Goal: Information Seeking & Learning: Learn about a topic

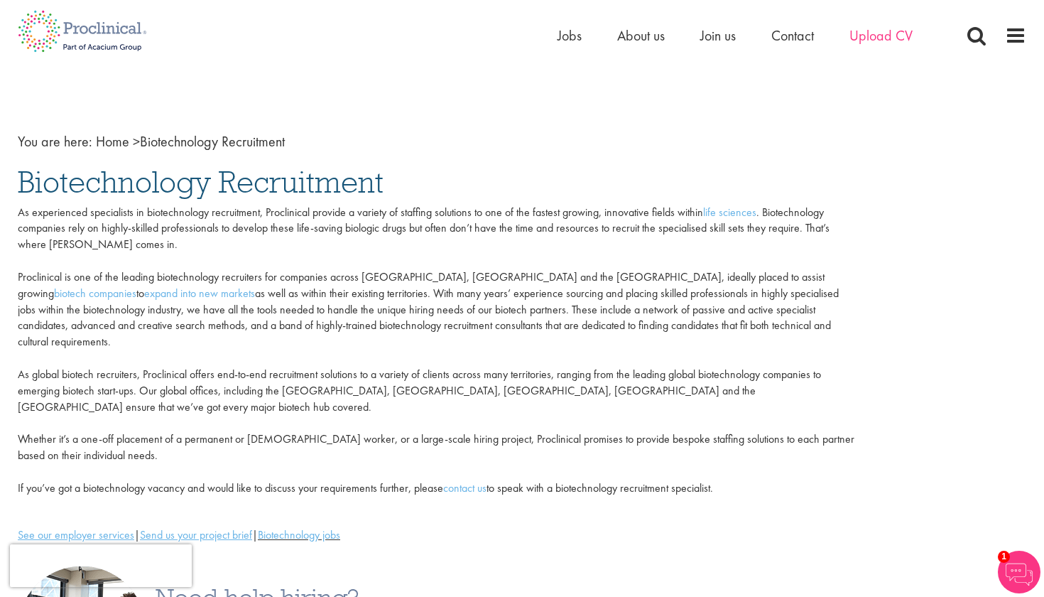
click at [885, 45] on li "Upload CV" at bounding box center [881, 35] width 63 height 21
click at [575, 36] on span "Jobs" at bounding box center [570, 35] width 24 height 18
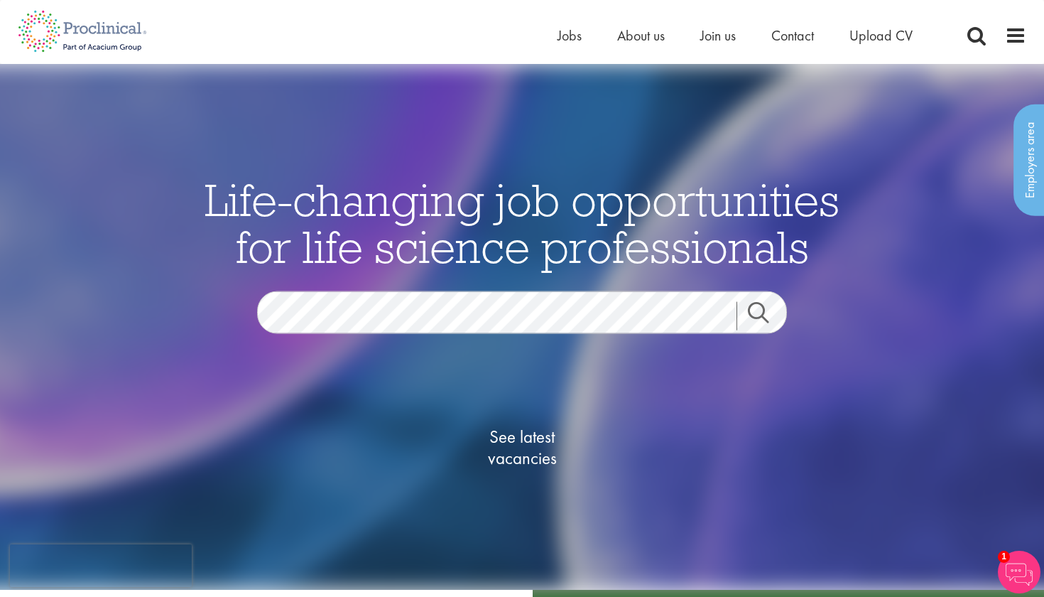
click at [537, 462] on span "See latest vacancies" at bounding box center [522, 447] width 142 height 43
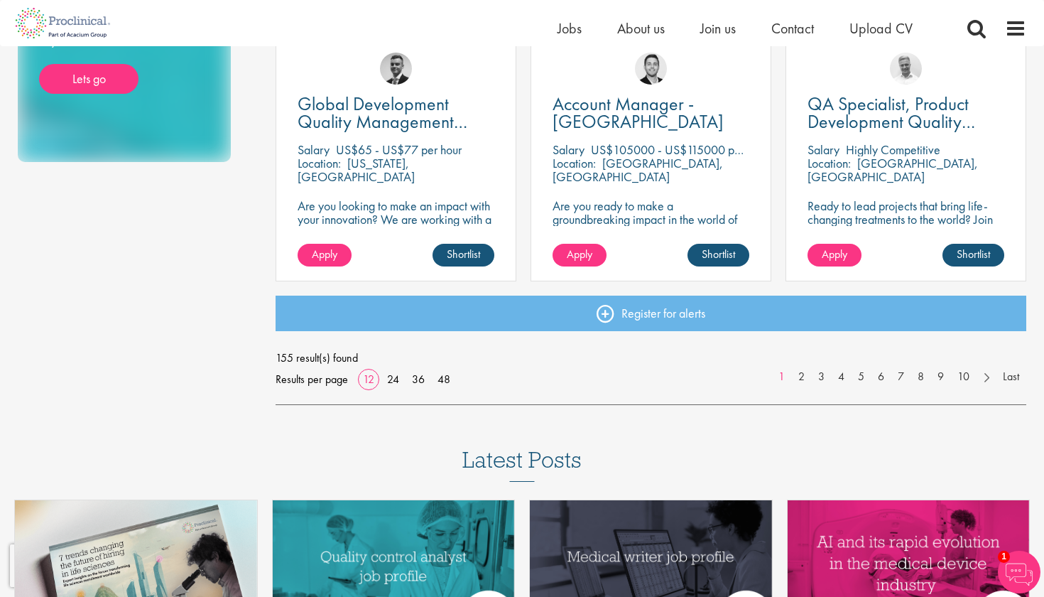
scroll to position [1058, 0]
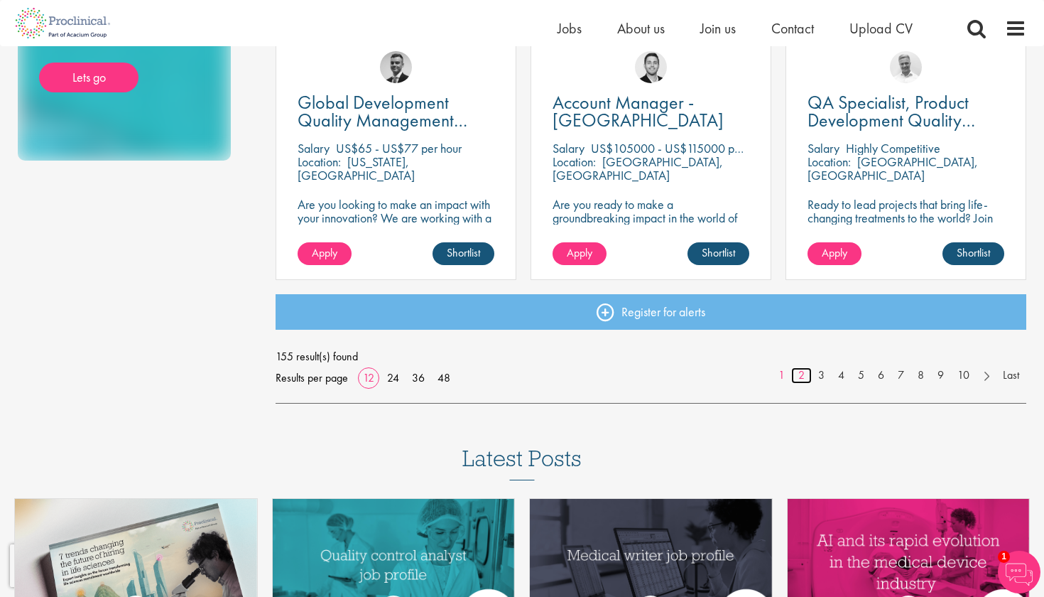
click at [799, 375] on link "2" at bounding box center [801, 375] width 21 height 16
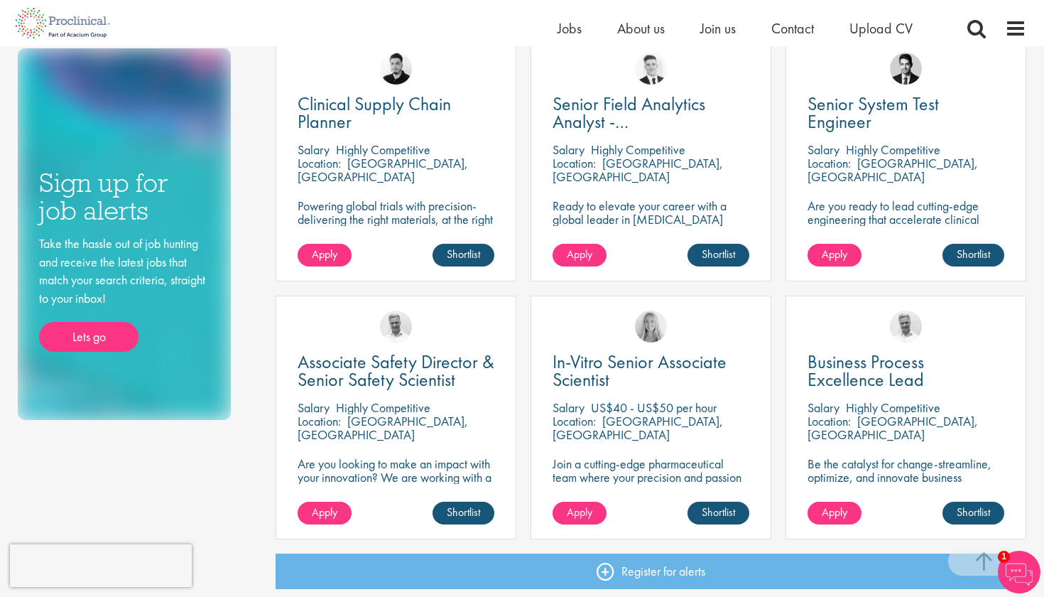
scroll to position [799, 0]
